Goal: Navigation & Orientation: Find specific page/section

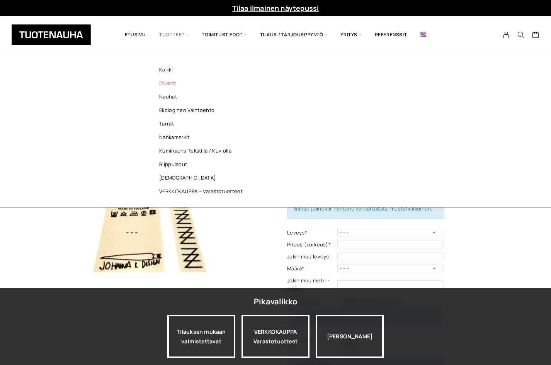
click at [169, 88] on link "Etiketit" at bounding box center [203, 84] width 112 height 14
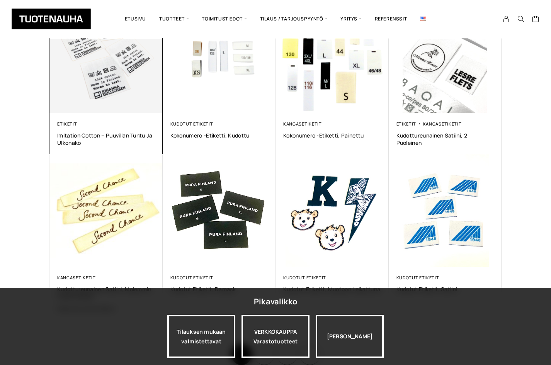
scroll to position [309, 0]
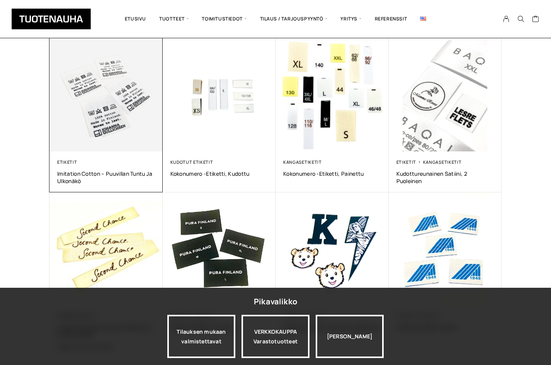
click at [96, 123] on img at bounding box center [105, 94] width 113 height 113
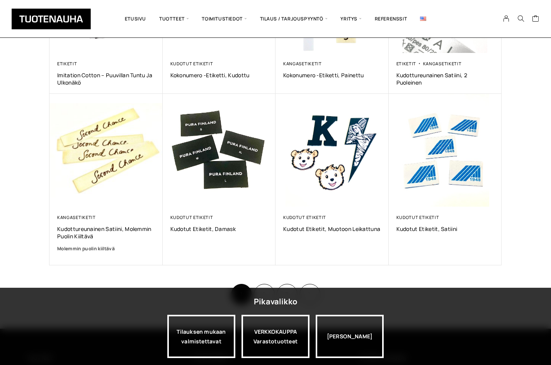
scroll to position [425, 0]
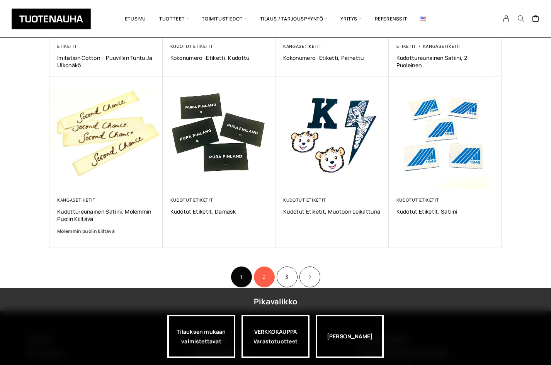
click at [271, 280] on link "2" at bounding box center [264, 277] width 21 height 21
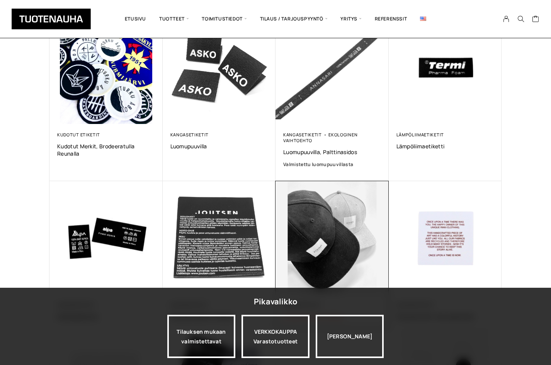
scroll to position [193, 0]
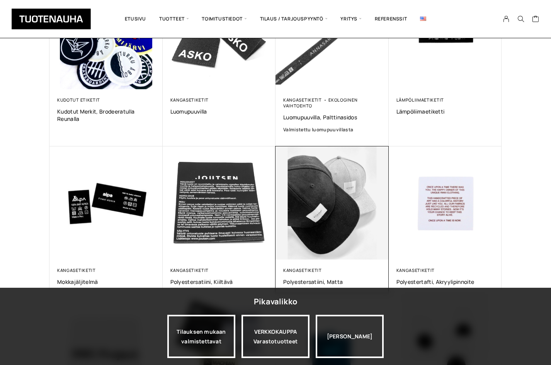
click at [293, 197] on img at bounding box center [332, 203] width 119 height 119
